Goal: Task Accomplishment & Management: Manage account settings

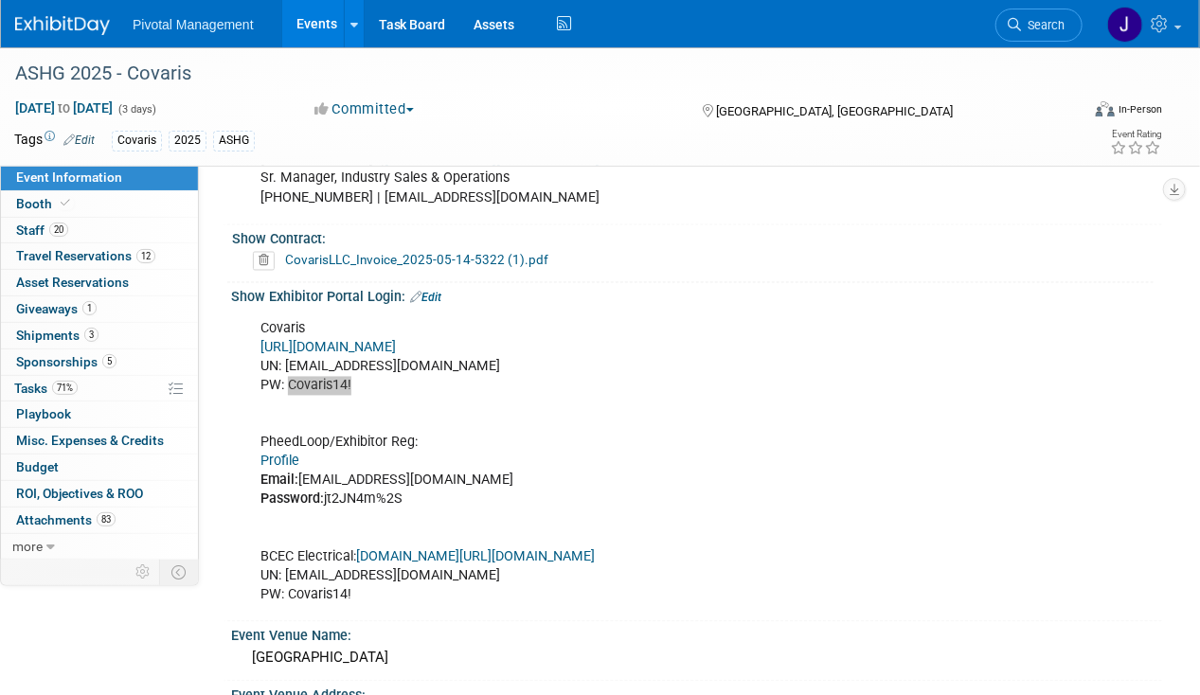
scroll to position [1232, 0]
click at [432, 292] on link "Edit" at bounding box center [425, 298] width 31 height 13
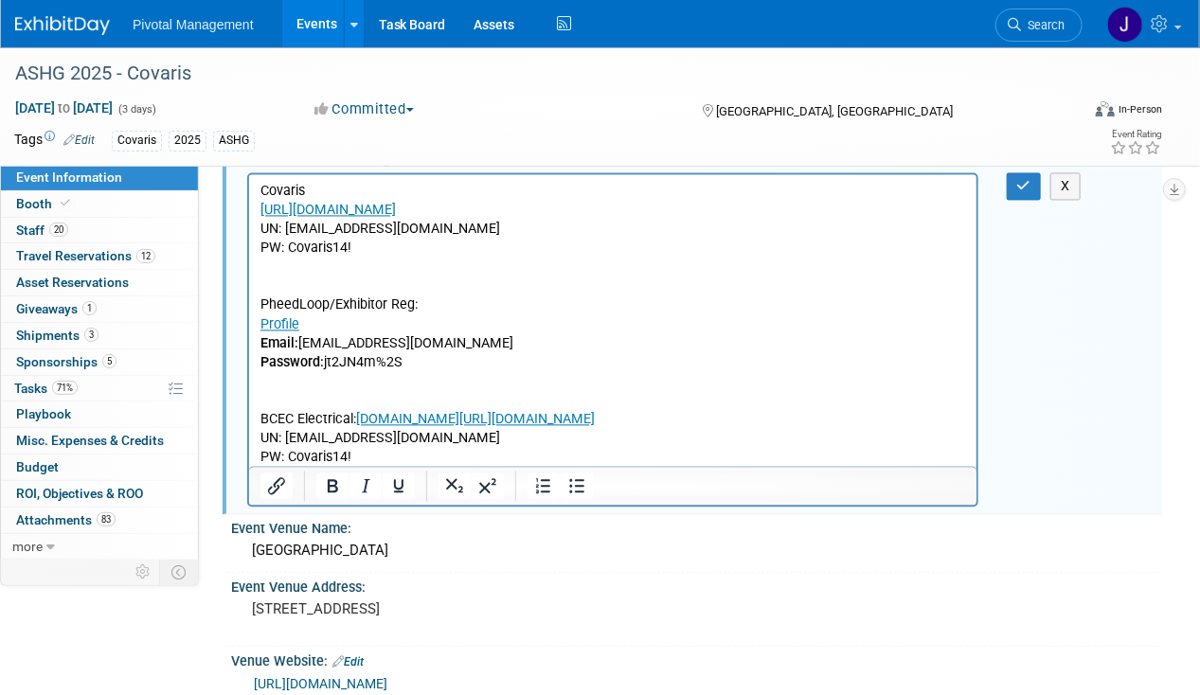
scroll to position [1421, 0]
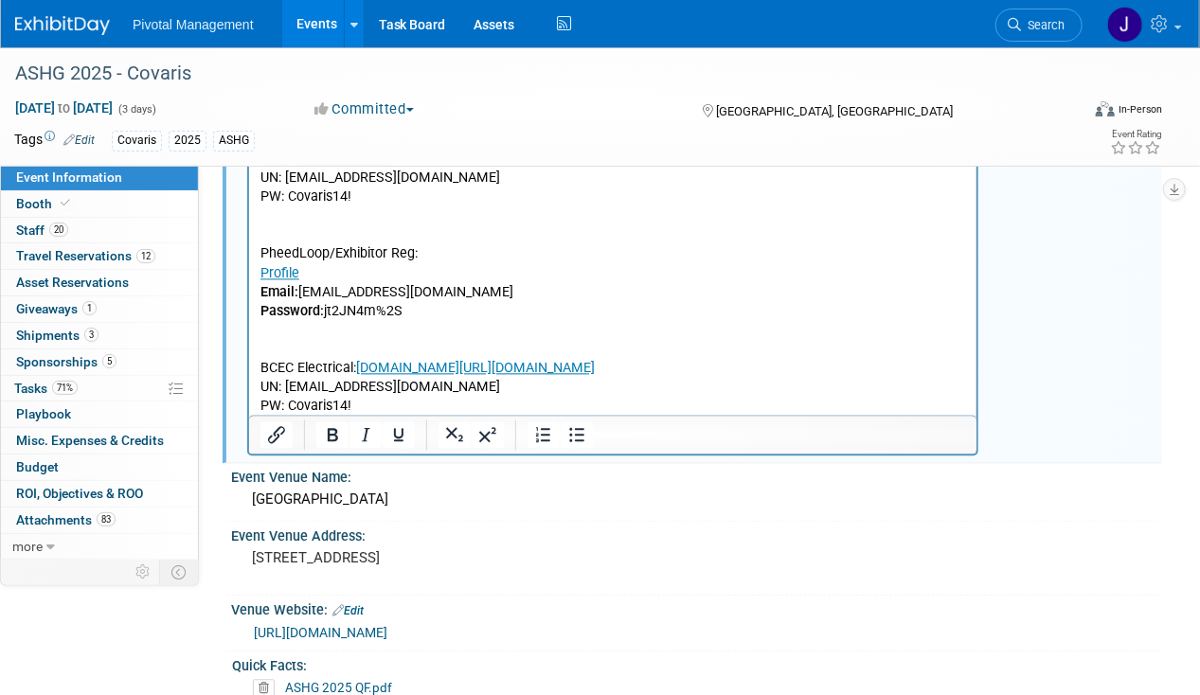
click at [373, 407] on p "Covaris https://ASHG25.exh.mapyourshow.com/ UN: jgatton@pivotalmgt.com PW: Cova…" at bounding box center [613, 272] width 706 height 285
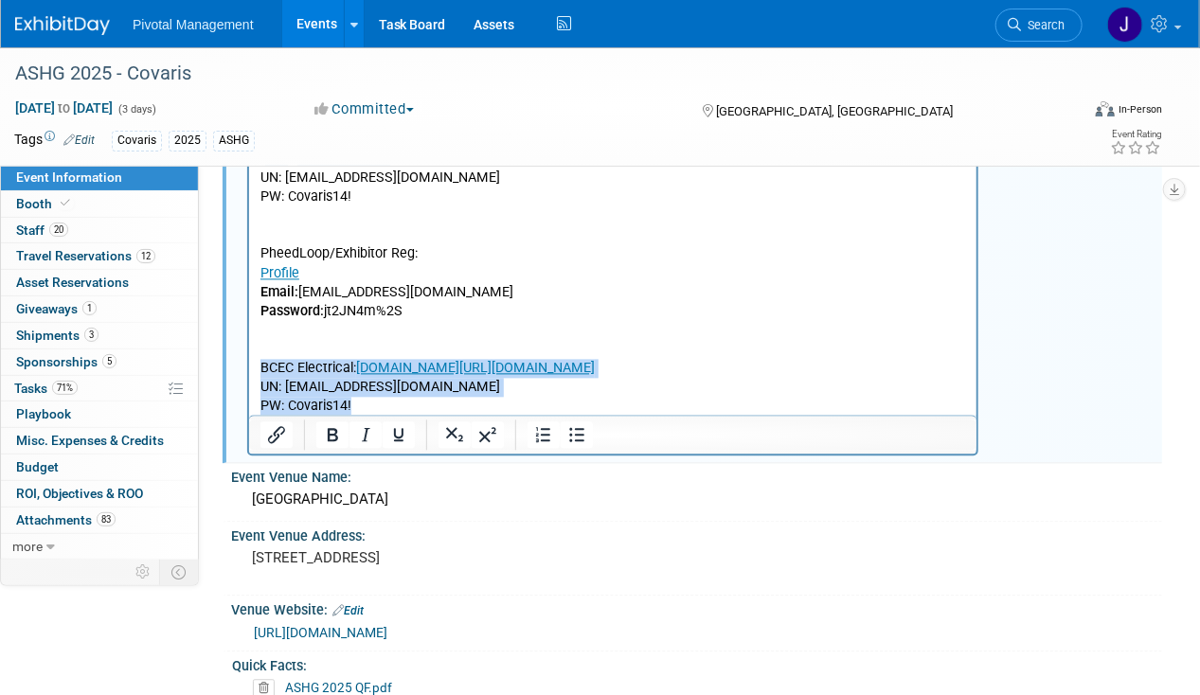
drag, startPoint x: 330, startPoint y: 400, endPoint x: 258, endPoint y: 364, distance: 80.5
click at [258, 364] on html "Covaris https://ASHG25.exh.mapyourshow.com/ UN: jgatton@pivotalmgt.com PW: Cova…" at bounding box center [612, 268] width 728 height 293
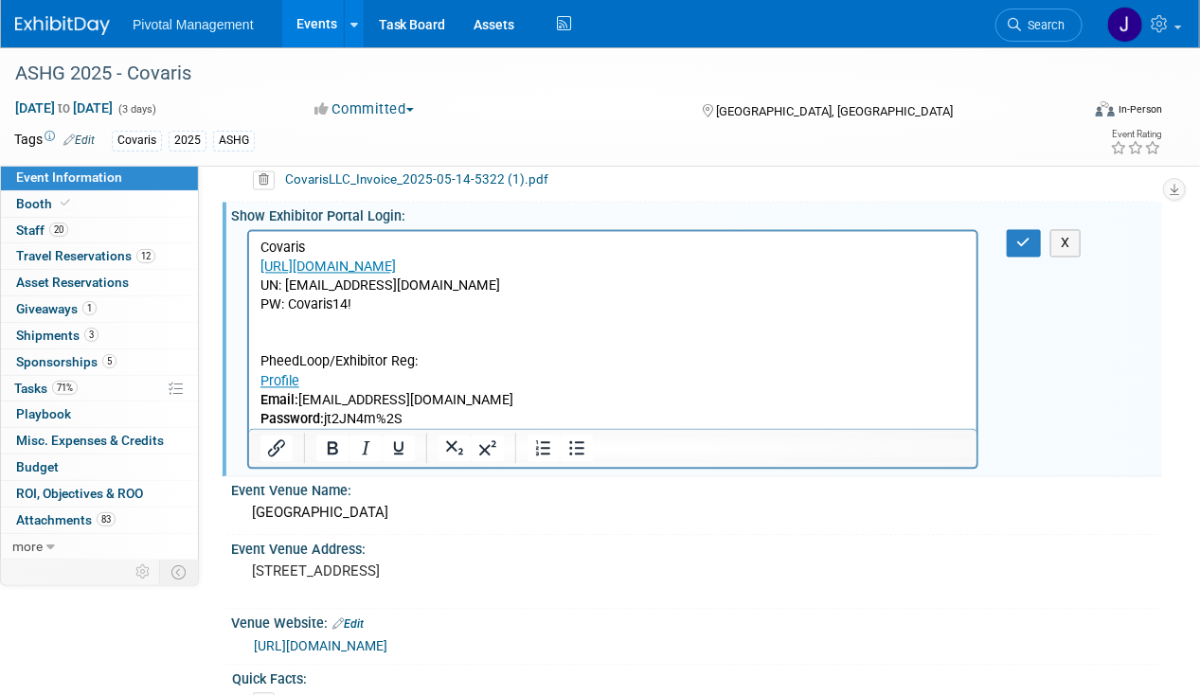
scroll to position [1232, 0]
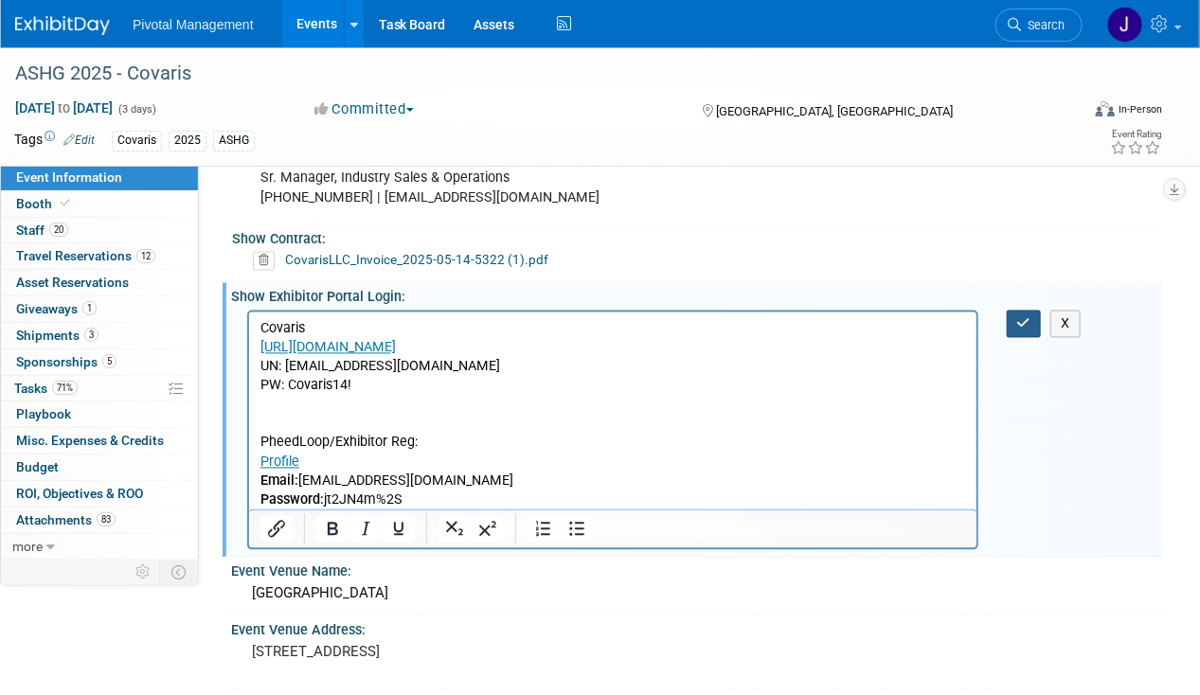
click at [1014, 314] on button "button" at bounding box center [1024, 324] width 35 height 27
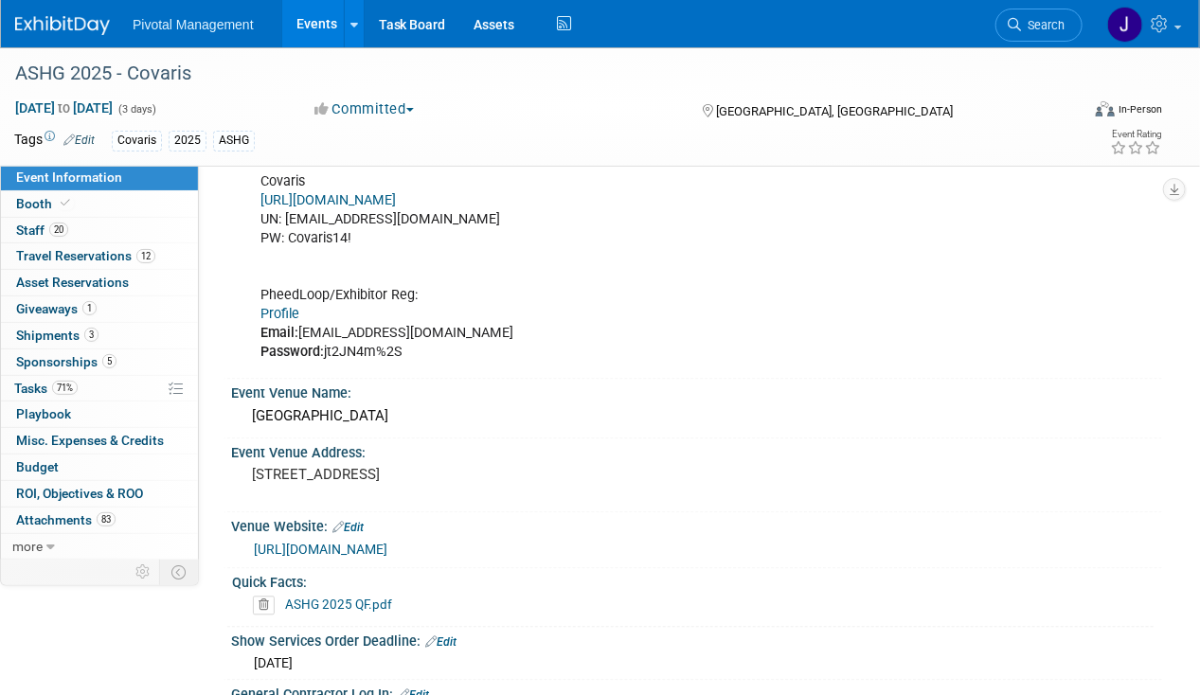
scroll to position [1326, 0]
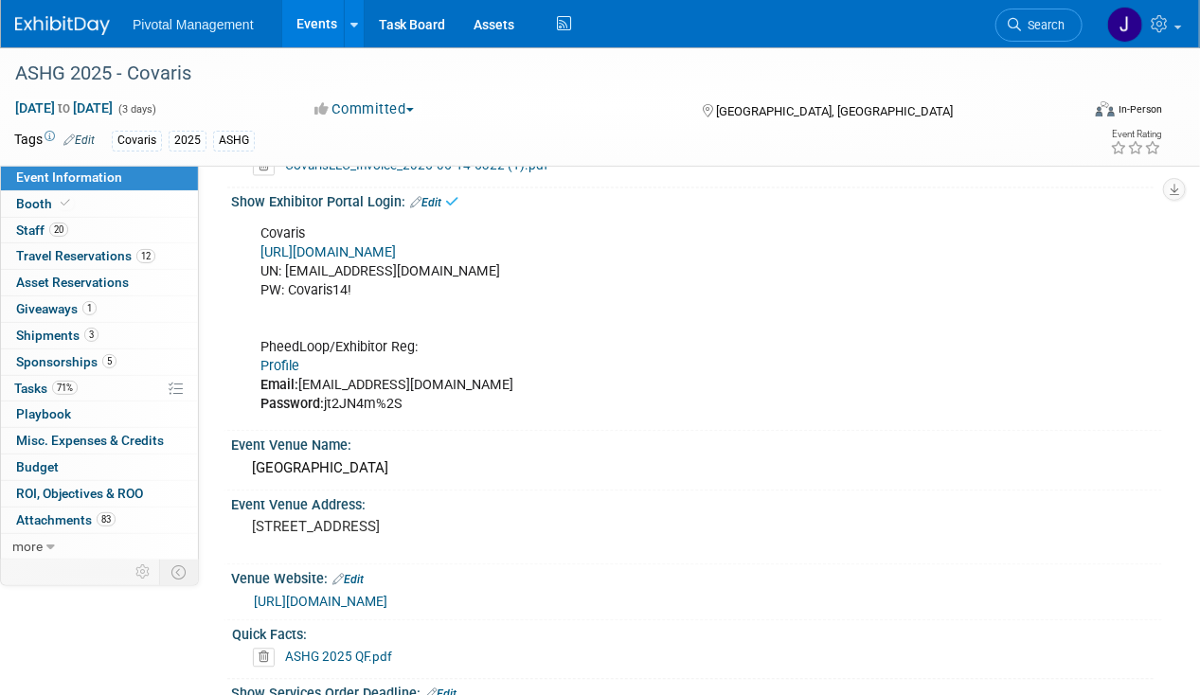
click at [443, 189] on div "Show Exhibitor Portal Login: Edit" at bounding box center [696, 201] width 931 height 25
click at [438, 197] on link "Edit" at bounding box center [425, 203] width 31 height 13
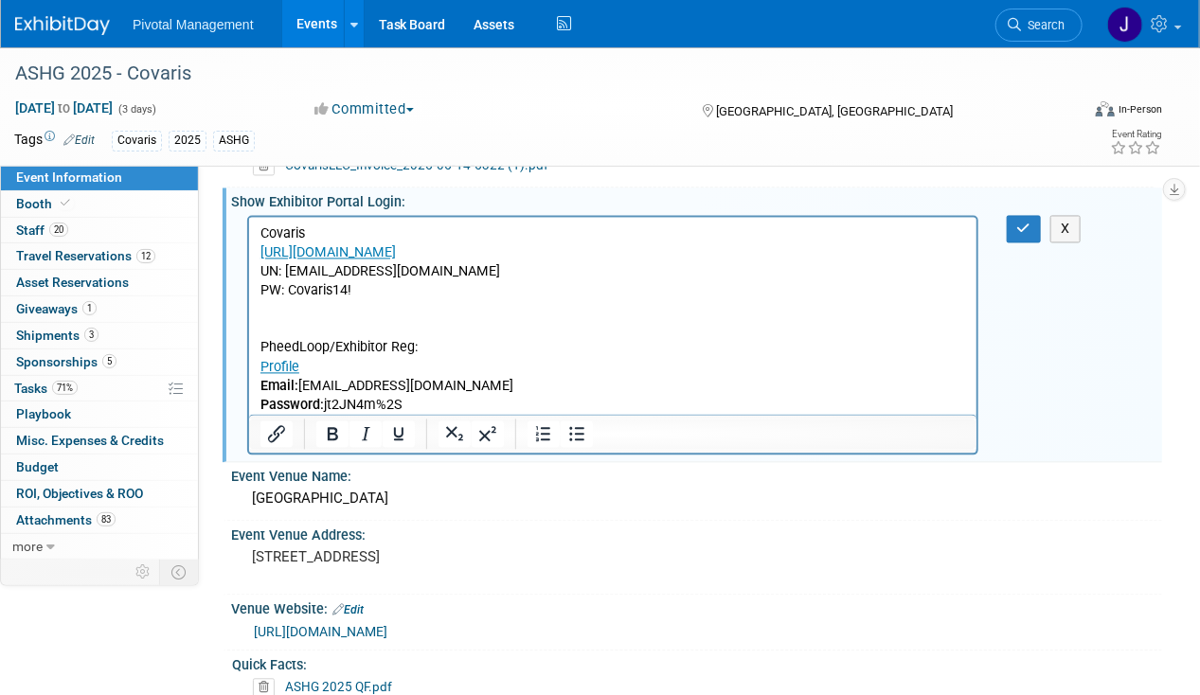
scroll to position [0, 0]
click at [315, 321] on p "Covaris https://ASHG25.exh.mapyourshow.com/ UN: jgatton@pivotalmgt.com PW: Cova…" at bounding box center [613, 320] width 706 height 190
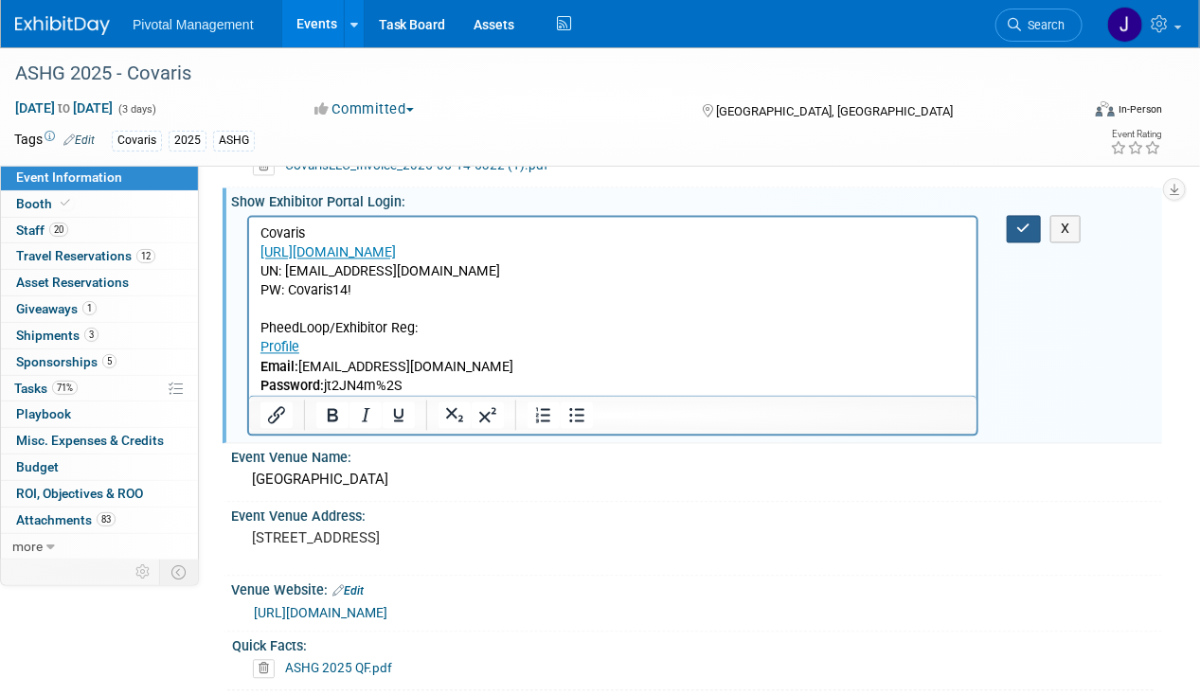
click at [1018, 227] on button "button" at bounding box center [1024, 229] width 35 height 27
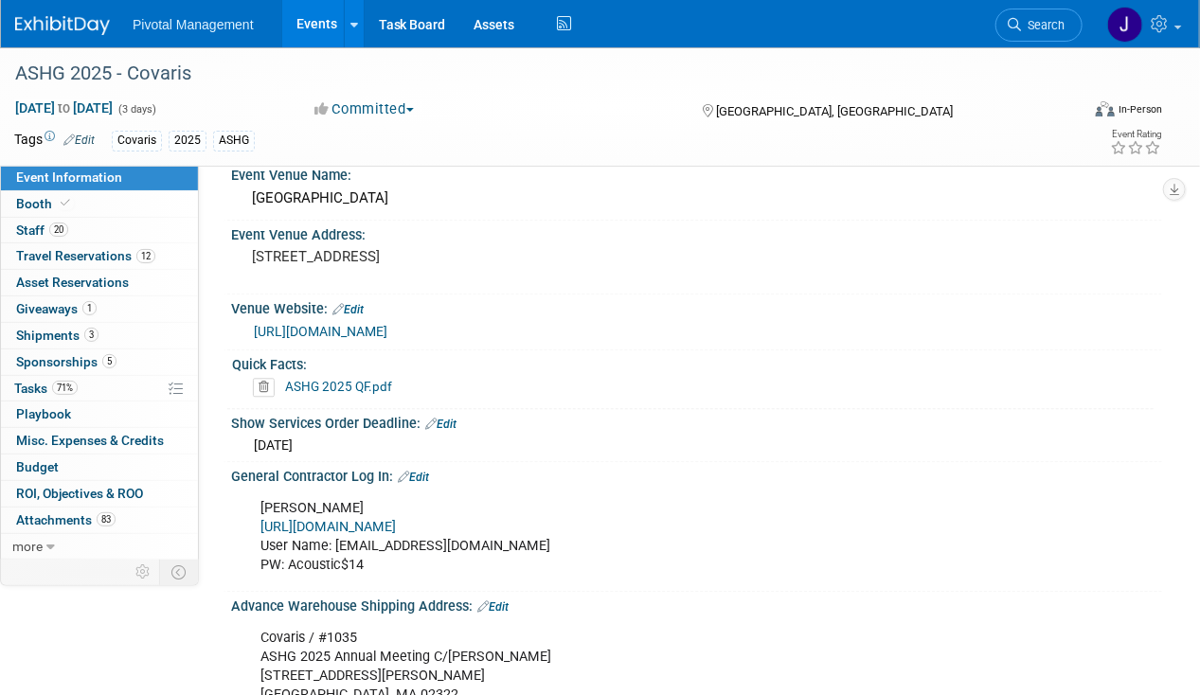
scroll to position [1800, 0]
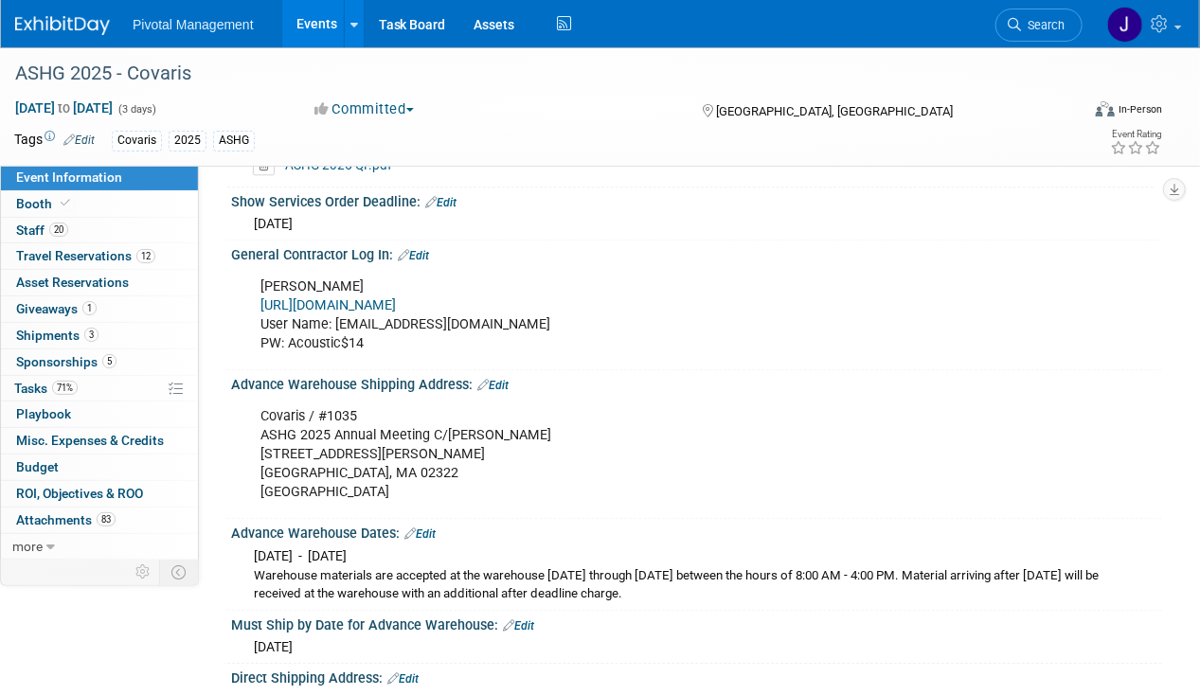
click at [429, 249] on link "Edit" at bounding box center [413, 255] width 31 height 13
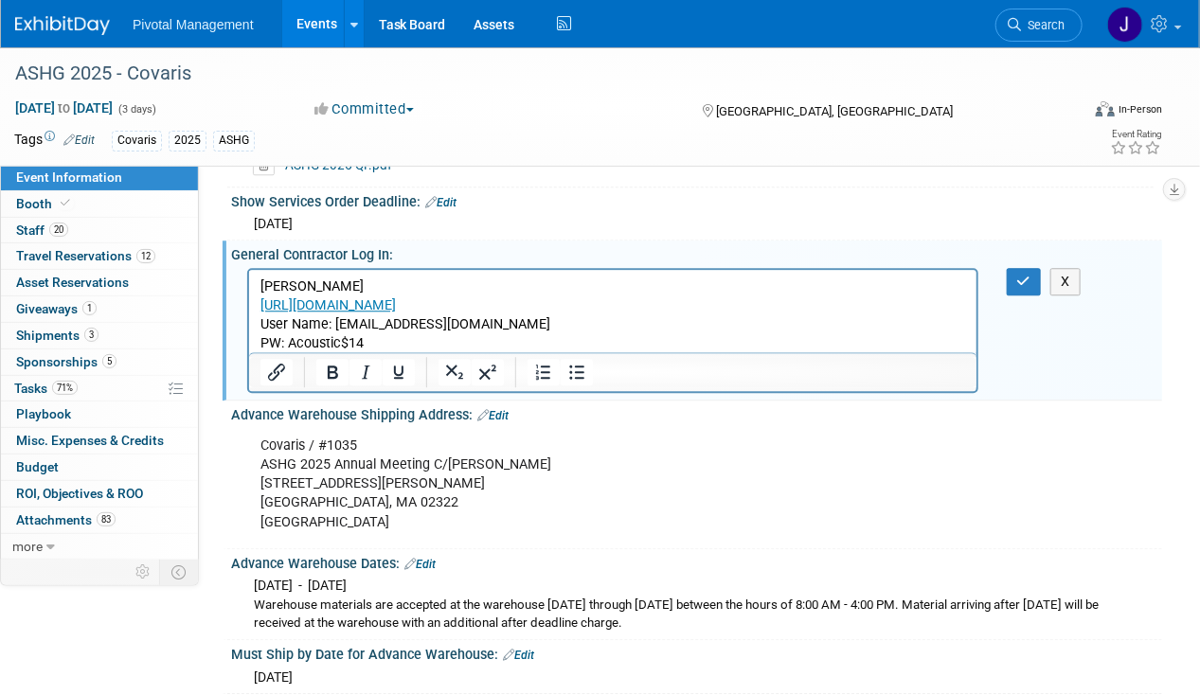
scroll to position [0, 0]
click at [443, 331] on p "Freeman https://www.freemanco.com/store/ User Name: lclark@covaris.com PW: Acou…" at bounding box center [613, 315] width 706 height 76
click at [405, 343] on p "Freeman https://www.freemanco.com/store/ User Name: lclark@covaris.com PW: Acou…" at bounding box center [613, 315] width 706 height 76
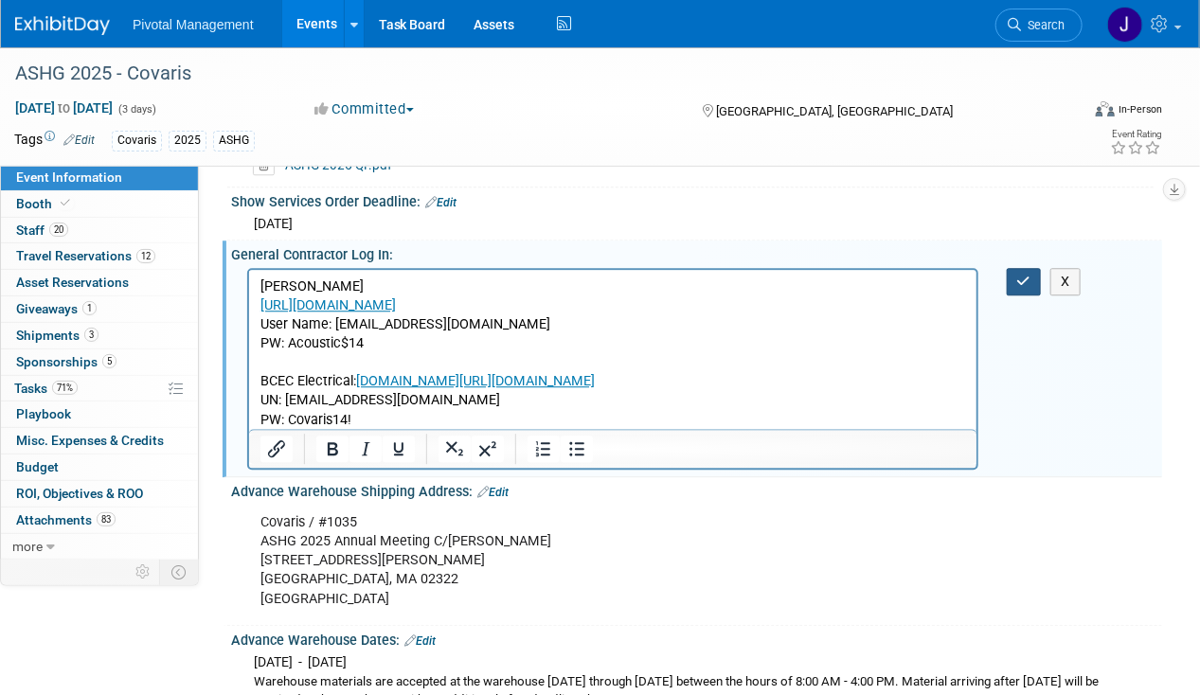
click at [1013, 268] on button "button" at bounding box center [1024, 281] width 35 height 27
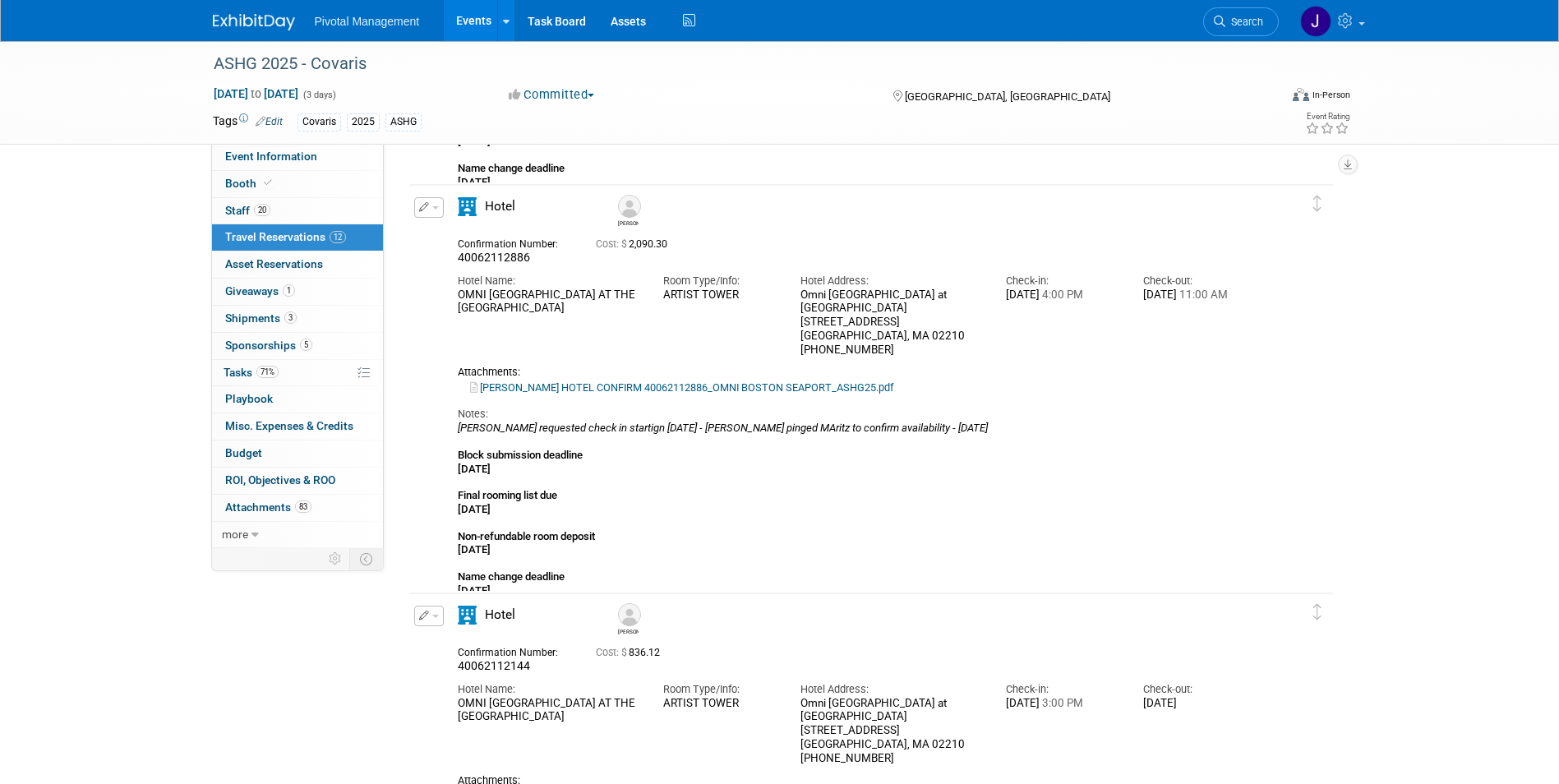
scroll to position [2695, 0]
